Goal: Contribute content

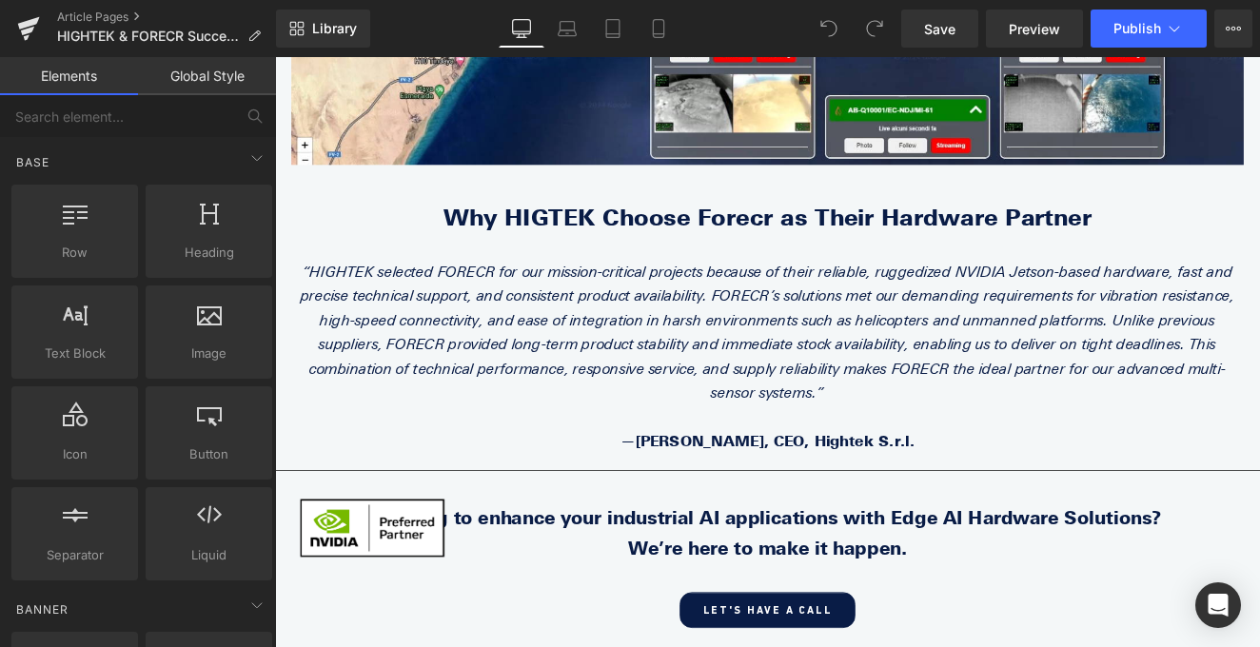
scroll to position [5201, 0]
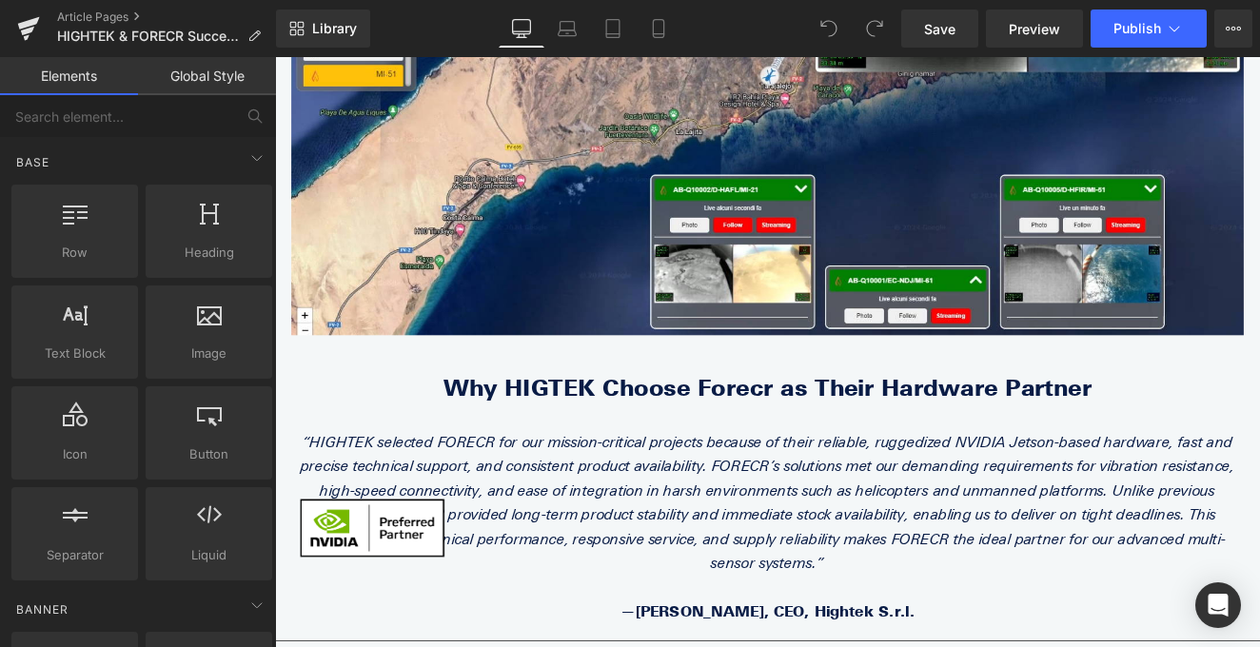
scroll to position [5005, 0]
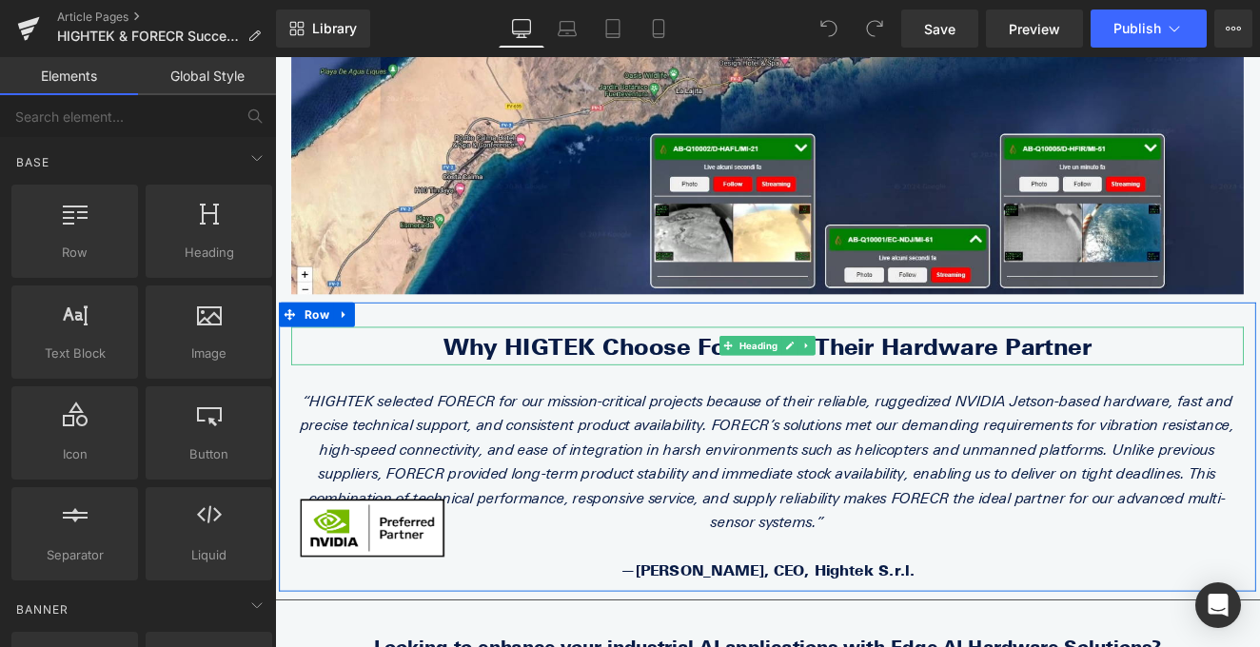
click at [614, 379] on b "Why HIGTEK Choose Forecr as Their Hardware Partner" at bounding box center [851, 394] width 758 height 31
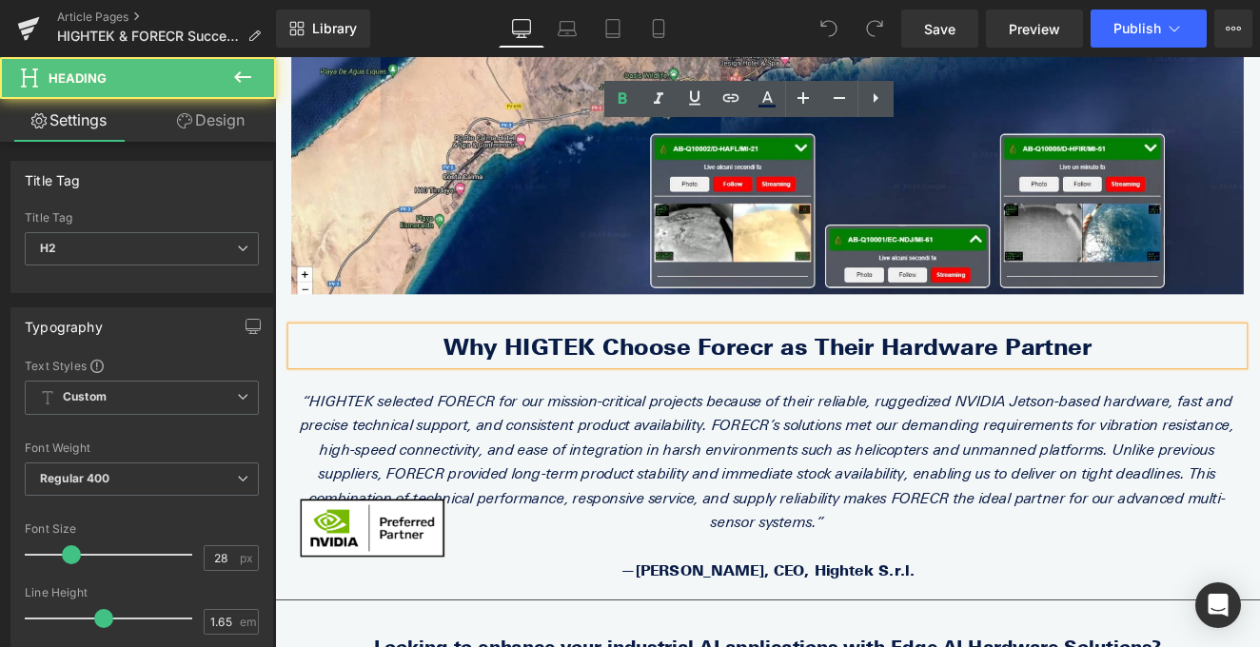
click at [606, 379] on b "Why HIGTEK Choose Forecr as Their Hardware Partner" at bounding box center [851, 394] width 758 height 31
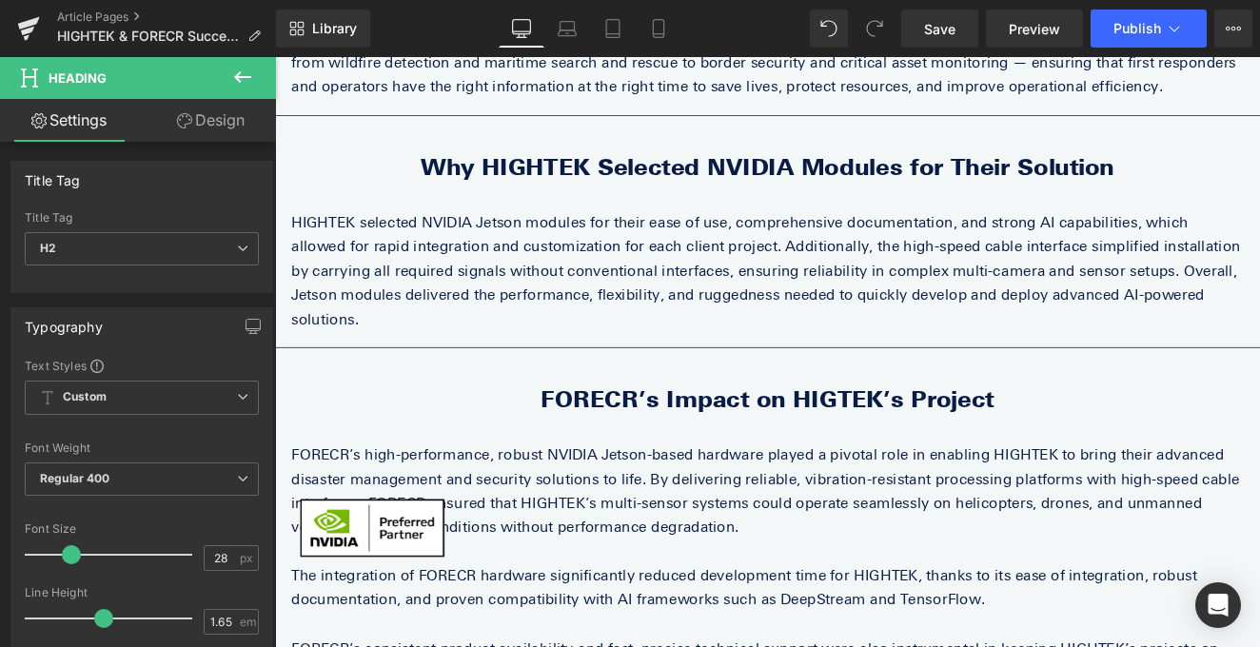
scroll to position [3787, 0]
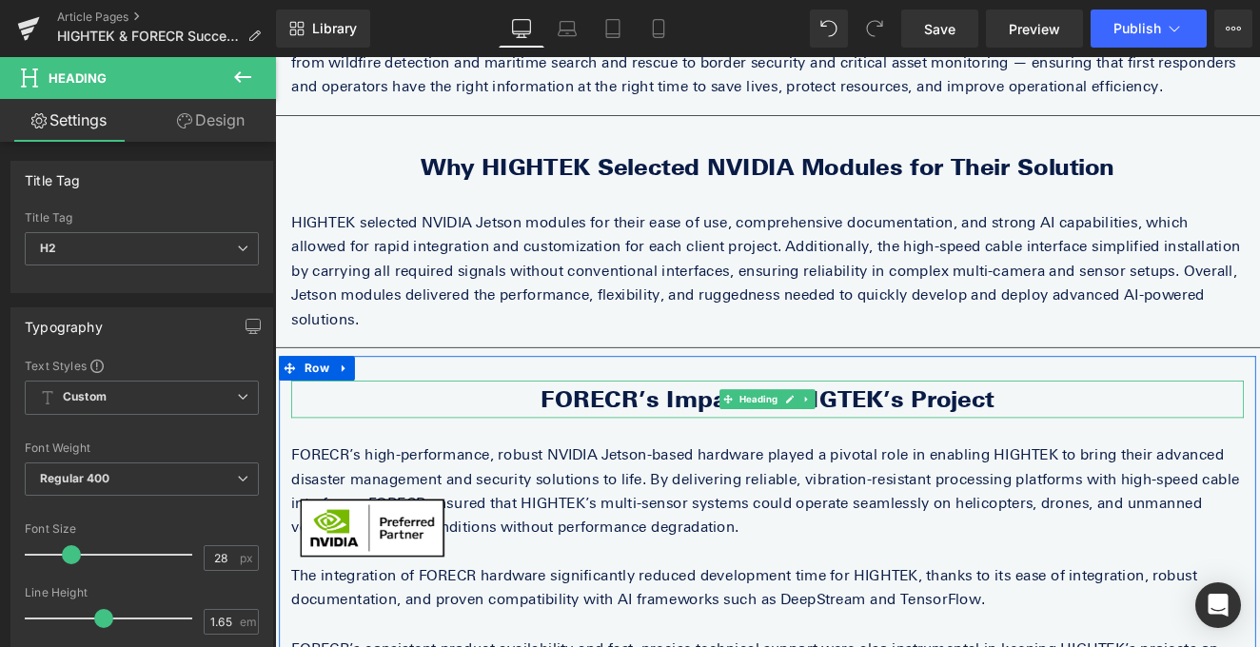
click at [924, 442] on b "FORECR’s Impact on HIGTEK’s Project" at bounding box center [851, 457] width 530 height 31
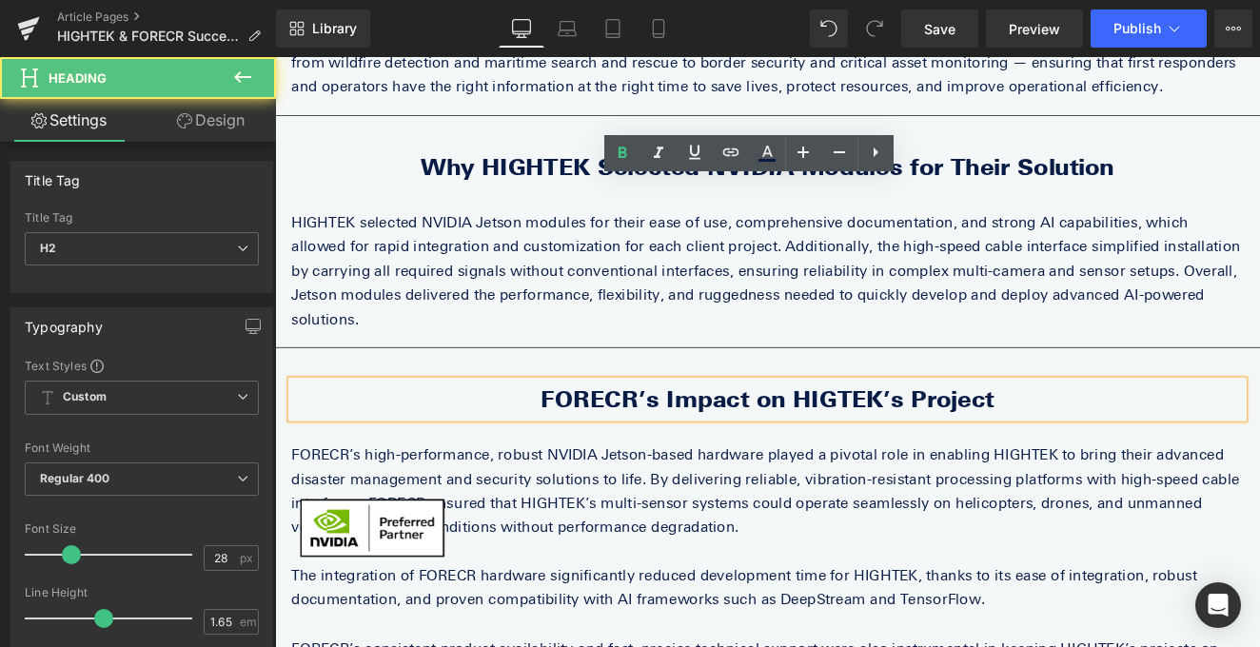
click at [925, 442] on b "FORECR’s Impact on HIGTEK’s Project" at bounding box center [851, 457] width 530 height 31
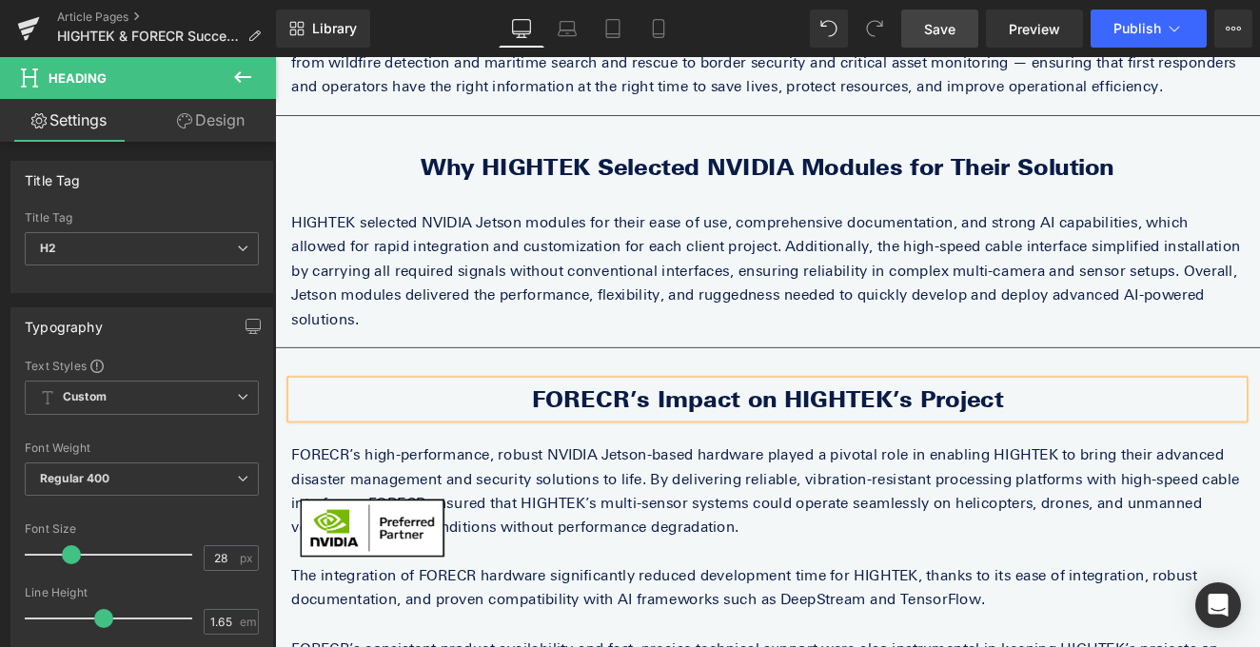
click at [950, 22] on span "Save" at bounding box center [939, 29] width 31 height 20
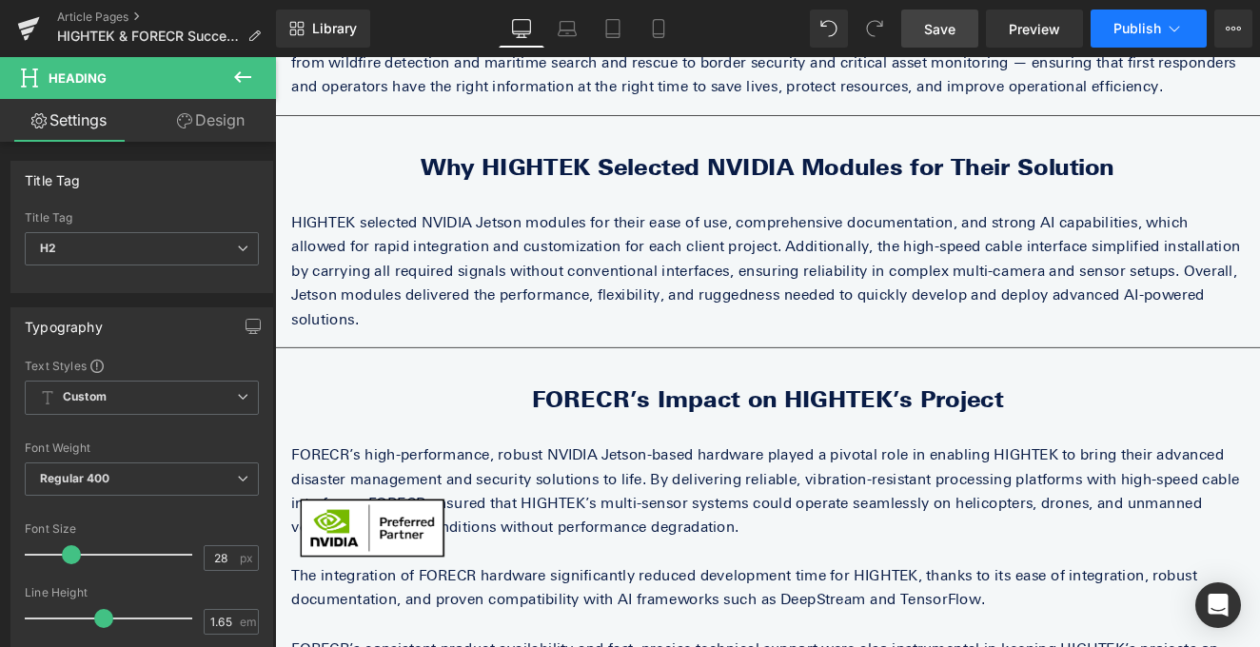
click at [1126, 30] on span "Publish" at bounding box center [1138, 28] width 48 height 15
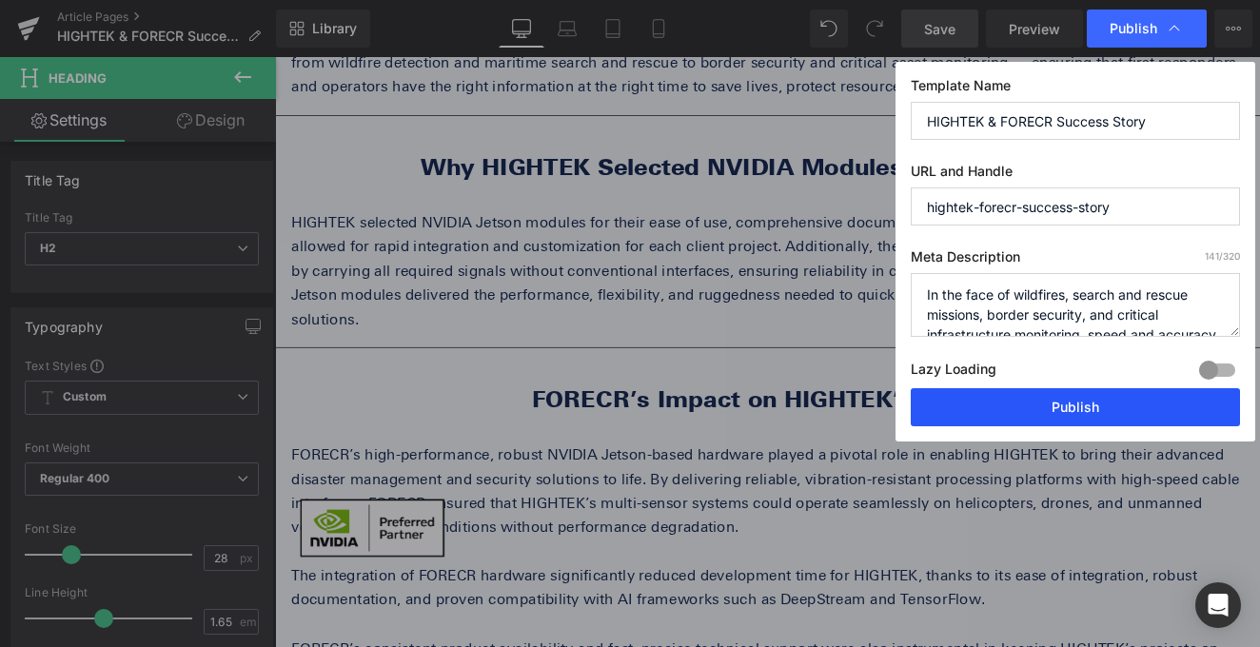
click at [1031, 406] on button "Publish" at bounding box center [1075, 407] width 329 height 38
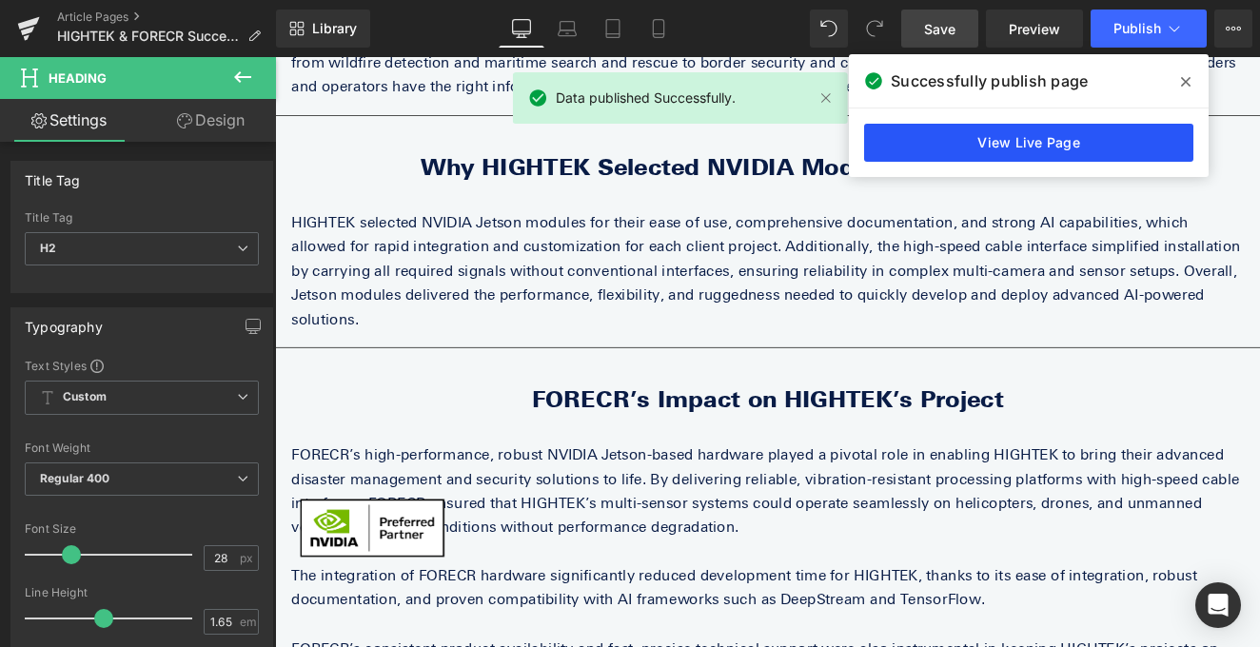
click at [1023, 143] on link "View Live Page" at bounding box center [1028, 143] width 329 height 38
